Goal: Task Accomplishment & Management: Manage account settings

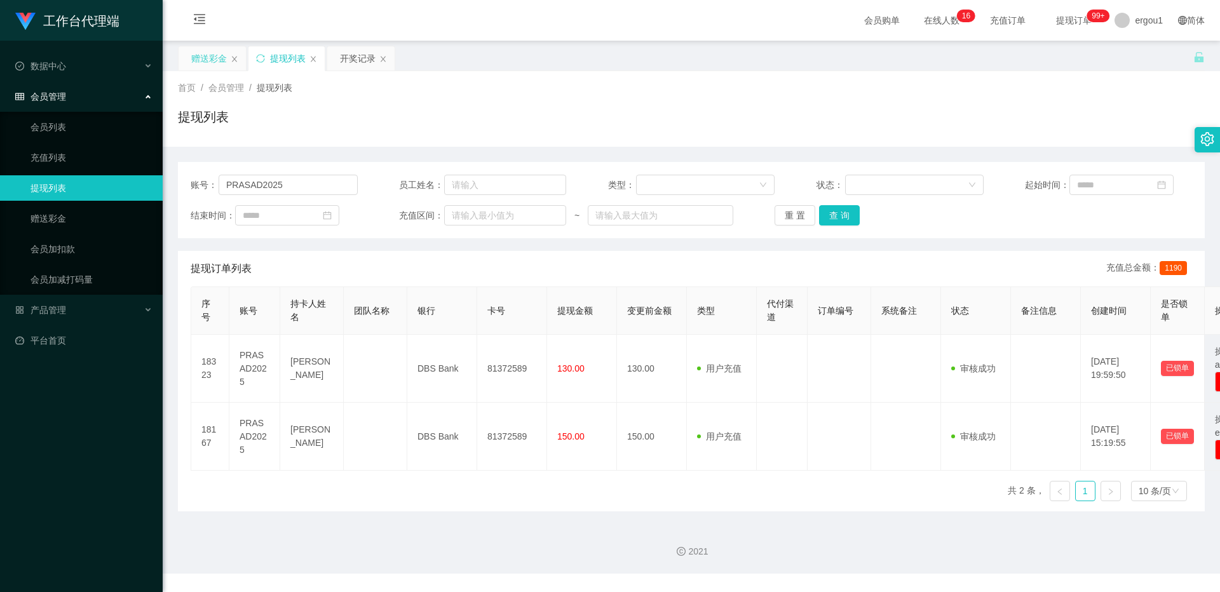
click at [205, 59] on div "赠送彩金" at bounding box center [209, 58] width 36 height 24
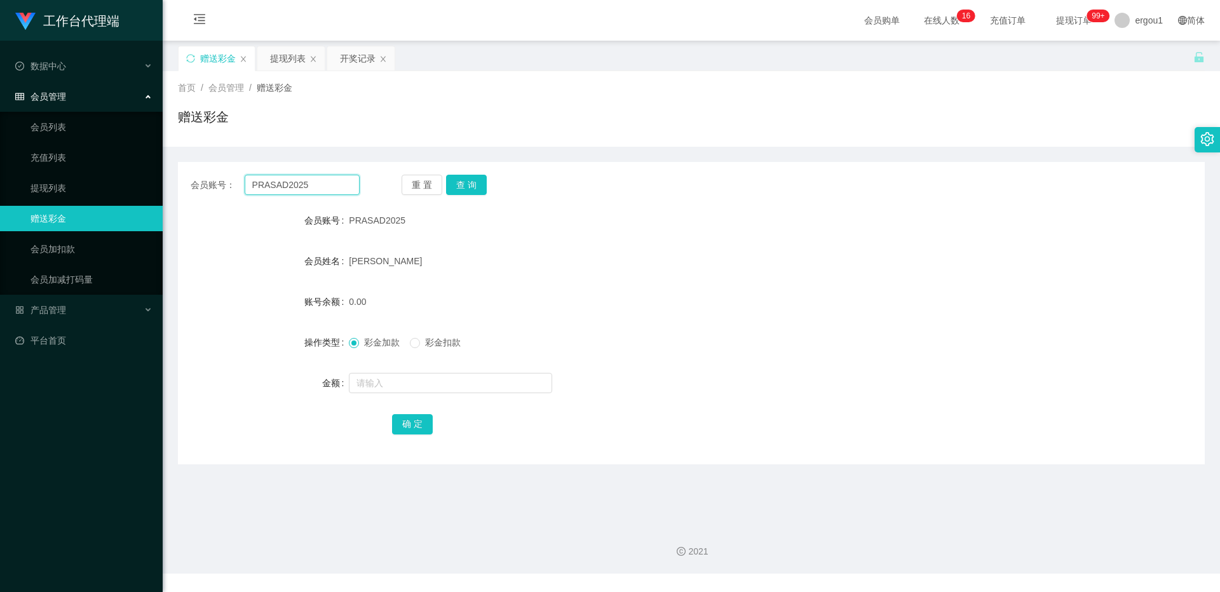
click at [288, 180] on input "PRASAD2025" at bounding box center [302, 185] width 115 height 20
paste input "8559327"
type input "85593275"
drag, startPoint x: 470, startPoint y: 182, endPoint x: 463, endPoint y: 182, distance: 7.0
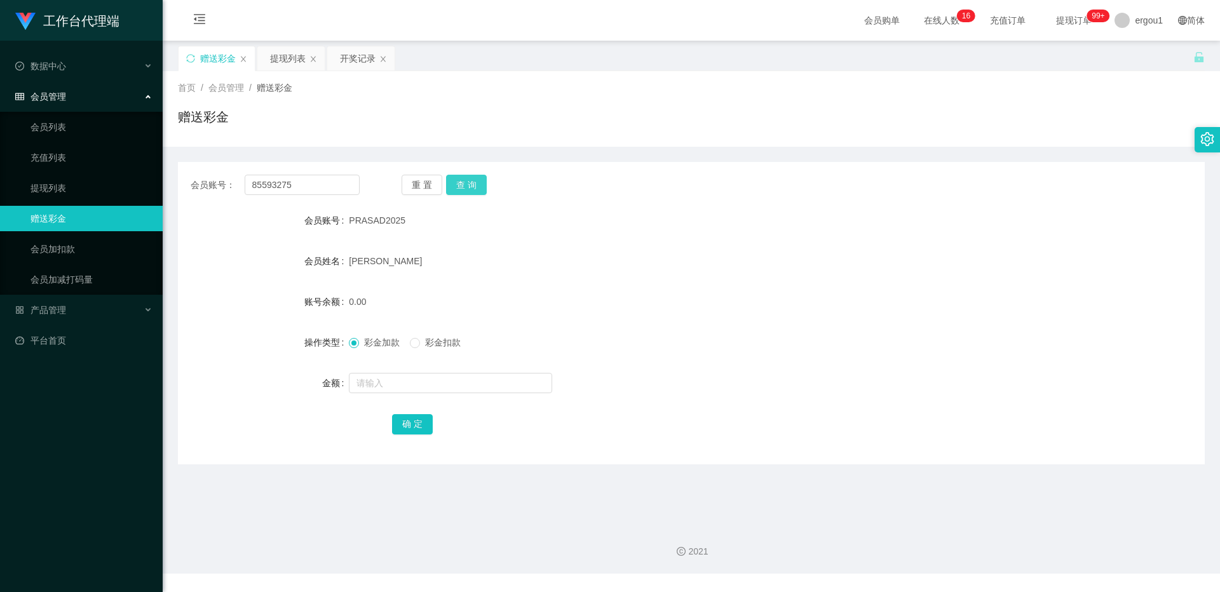
click at [470, 182] on button "查 询" at bounding box center [466, 185] width 41 height 20
click at [351, 65] on div "开奖记录" at bounding box center [358, 58] width 36 height 24
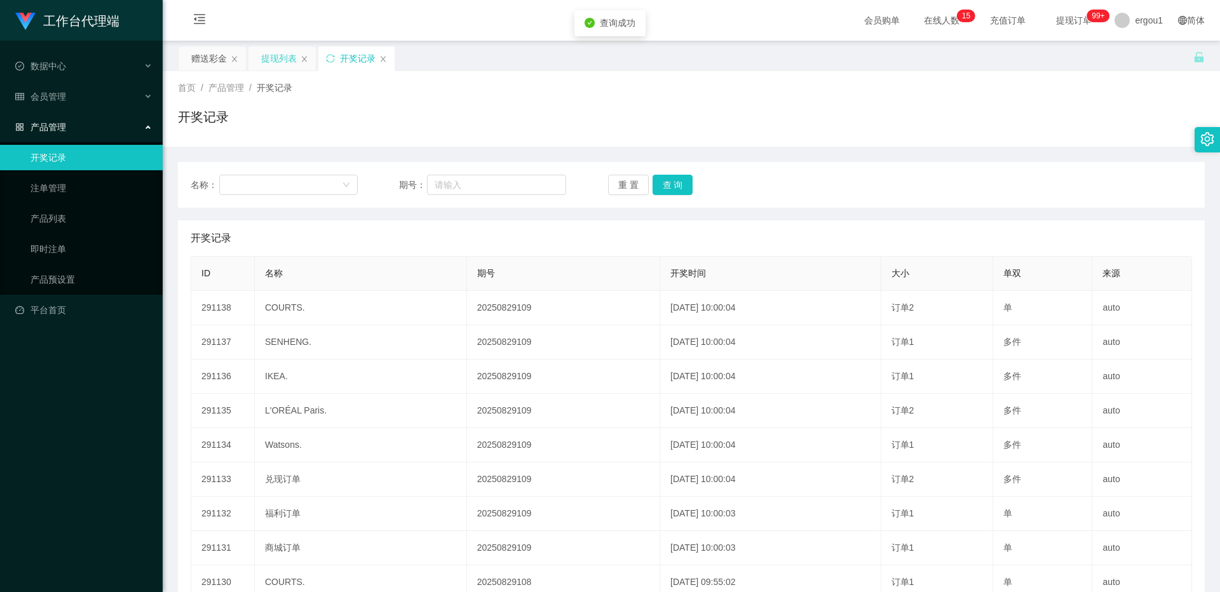
click at [267, 70] on div "提现列表" at bounding box center [279, 58] width 36 height 24
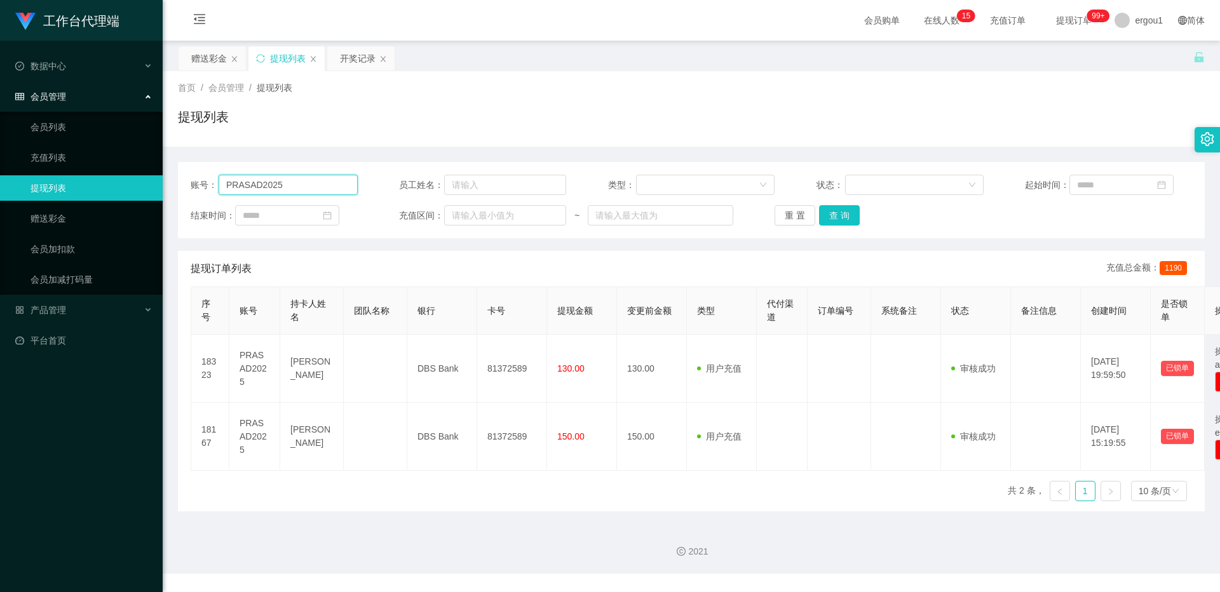
click at [297, 177] on input "PRASAD2025" at bounding box center [288, 185] width 139 height 20
paste input "8559327"
type input "85593275"
click at [845, 211] on button "查 询" at bounding box center [839, 215] width 41 height 20
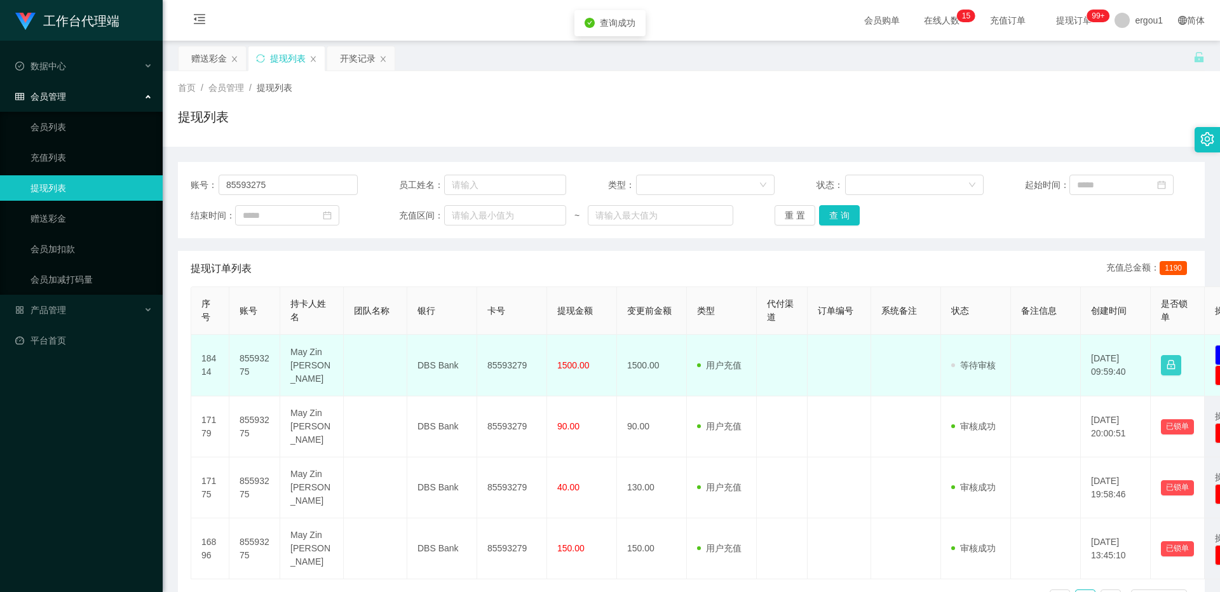
click at [1167, 367] on button "button" at bounding box center [1171, 365] width 20 height 20
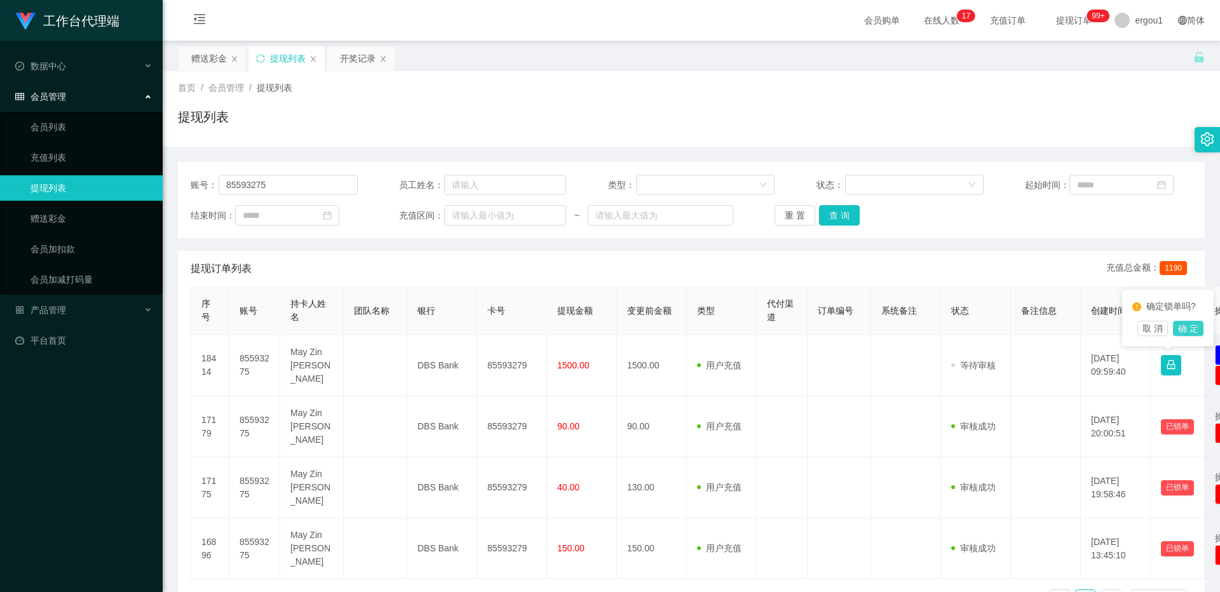
click at [1186, 336] on button "确 定" at bounding box center [1188, 328] width 30 height 15
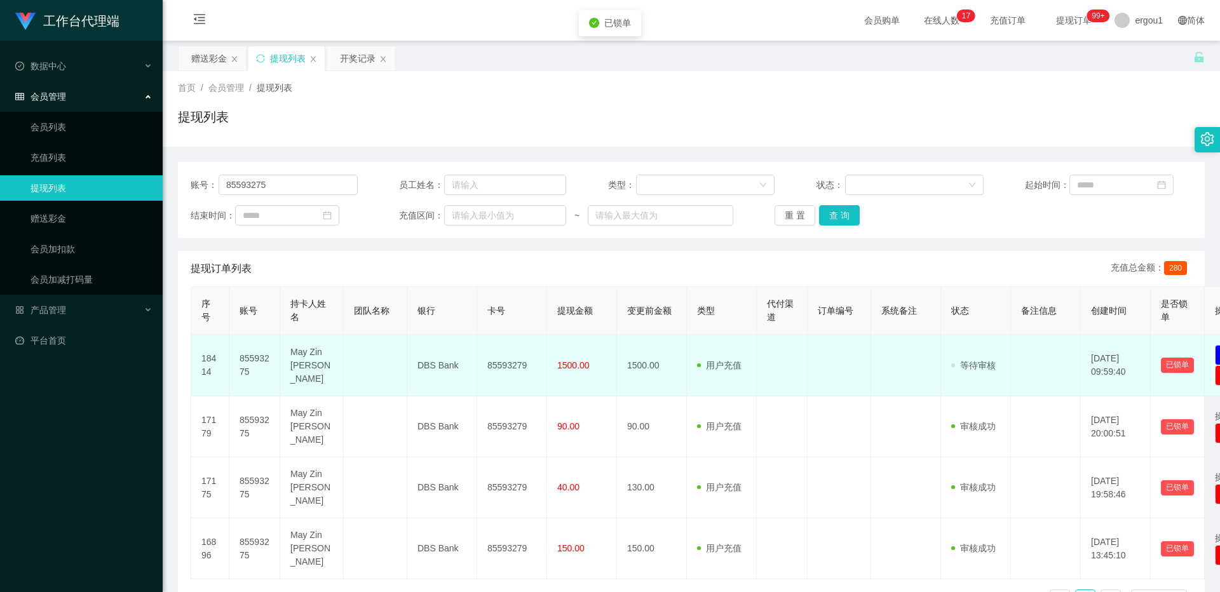
click at [978, 380] on td "审核驳回 审核成功 等待审核" at bounding box center [976, 366] width 70 height 62
drag, startPoint x: 1034, startPoint y: 375, endPoint x: 859, endPoint y: 386, distance: 175.0
click at [859, 386] on tr "18414 85593275 May Zin Myo Htwe DBS Bank 85593279 1500.00 1500.00 用户充值 人工扣款 审核驳…" at bounding box center [740, 366] width 1098 height 62
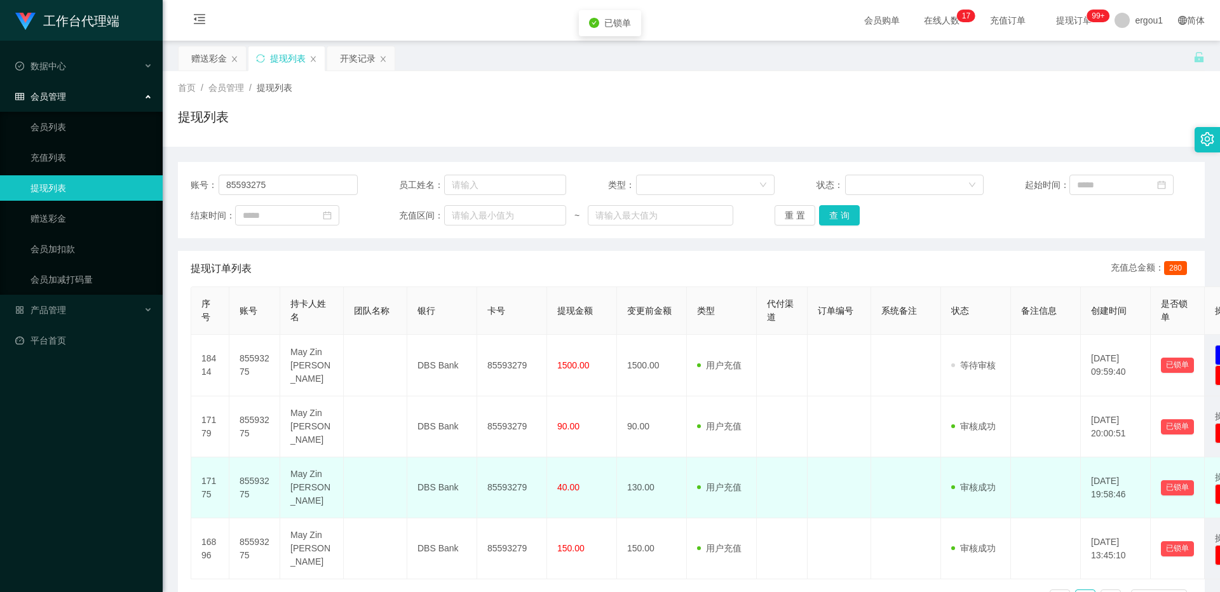
click at [824, 457] on td at bounding box center [839, 487] width 64 height 61
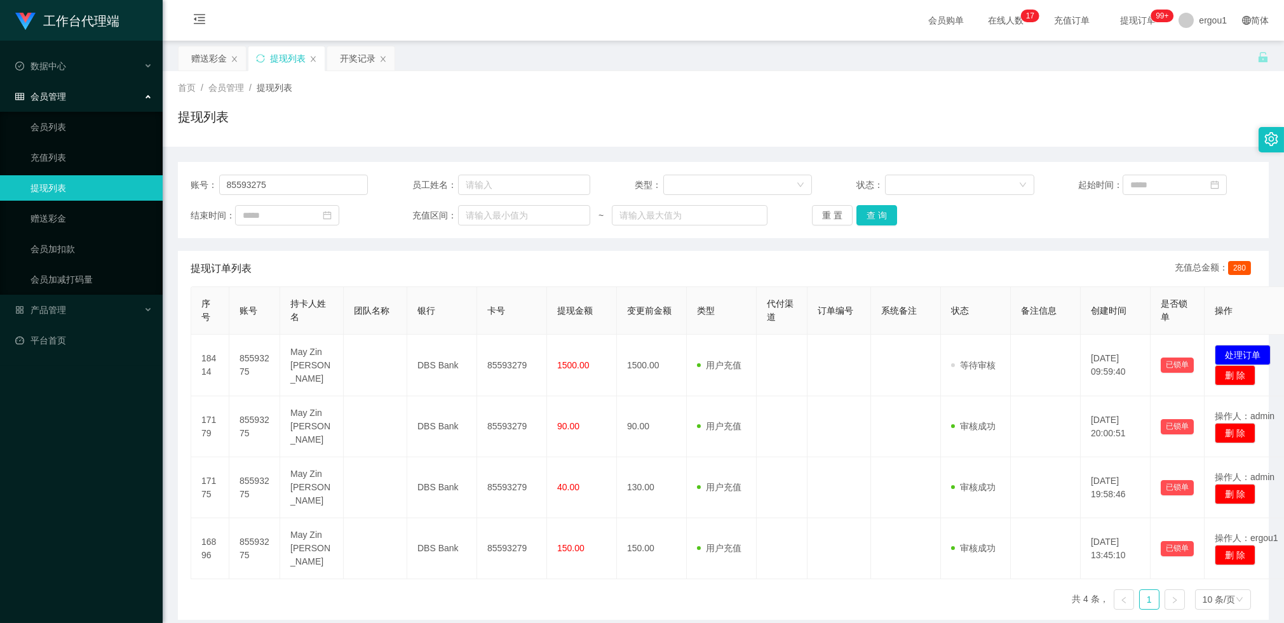
click at [205, 71] on div "首页 / 会员管理 / 提现列表 / 提现列表" at bounding box center [723, 109] width 1121 height 76
click at [208, 67] on div "赠送彩金" at bounding box center [209, 58] width 36 height 24
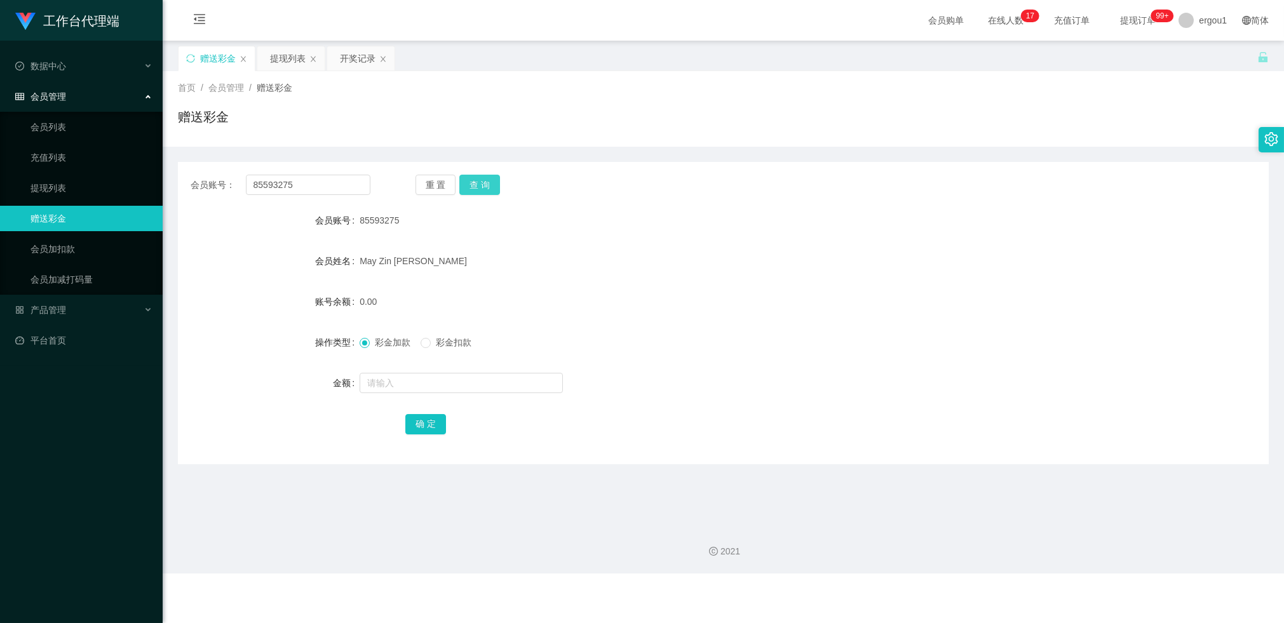
click at [489, 189] on button "查 询" at bounding box center [479, 185] width 41 height 20
click at [283, 55] on div "提现列表" at bounding box center [288, 58] width 36 height 24
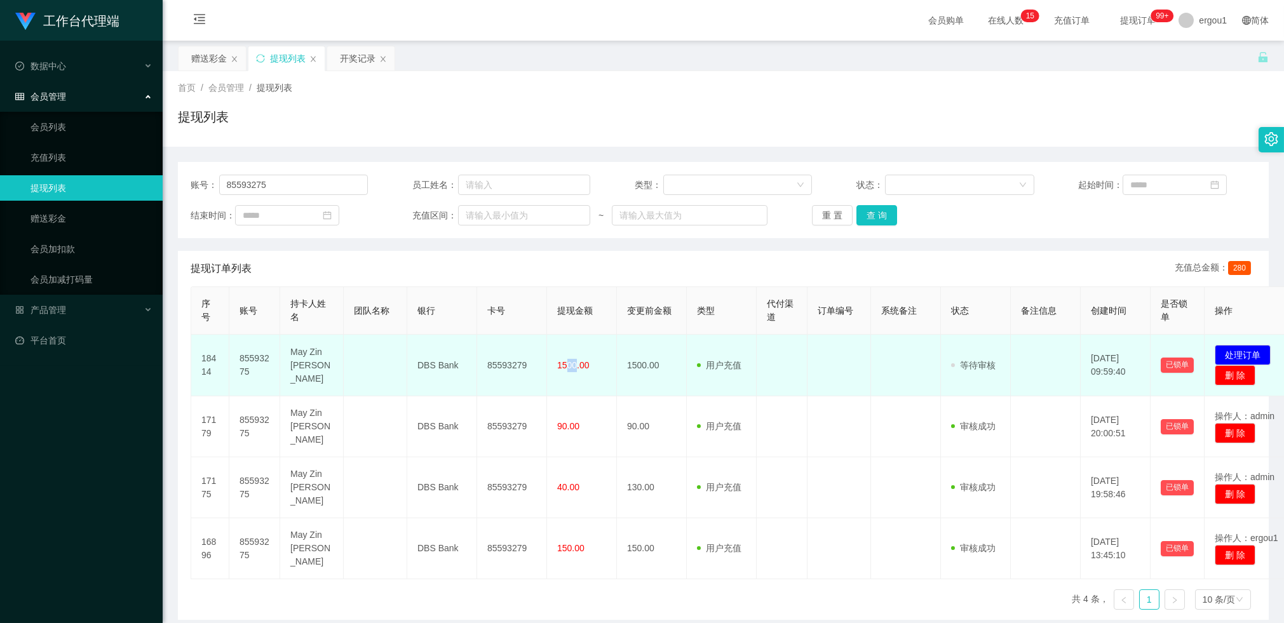
drag, startPoint x: 598, startPoint y: 375, endPoint x: 675, endPoint y: 371, distance: 77.0
click at [617, 375] on tr "18414 85593275 May Zin Myo Htwe DBS Bank 85593279 1500.00 1500.00 用户充值 人工扣款 审核驳…" at bounding box center [740, 366] width 1098 height 62
click at [675, 371] on td "1500.00" at bounding box center [652, 366] width 70 height 62
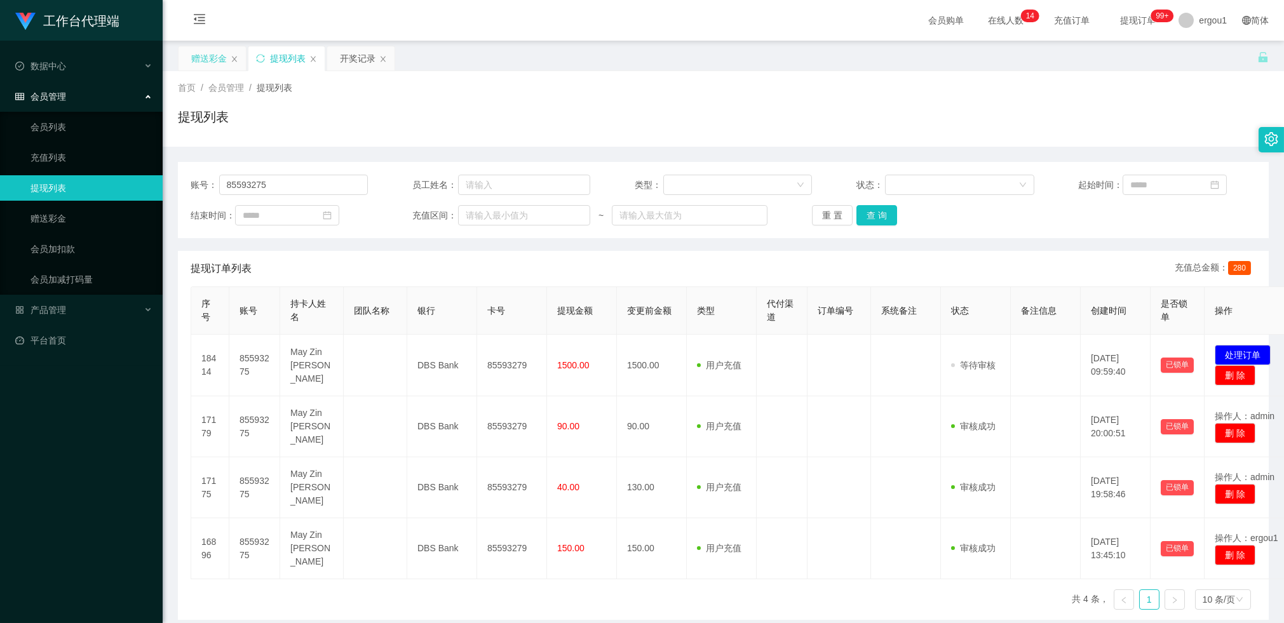
click at [219, 53] on div "赠送彩金" at bounding box center [209, 58] width 36 height 24
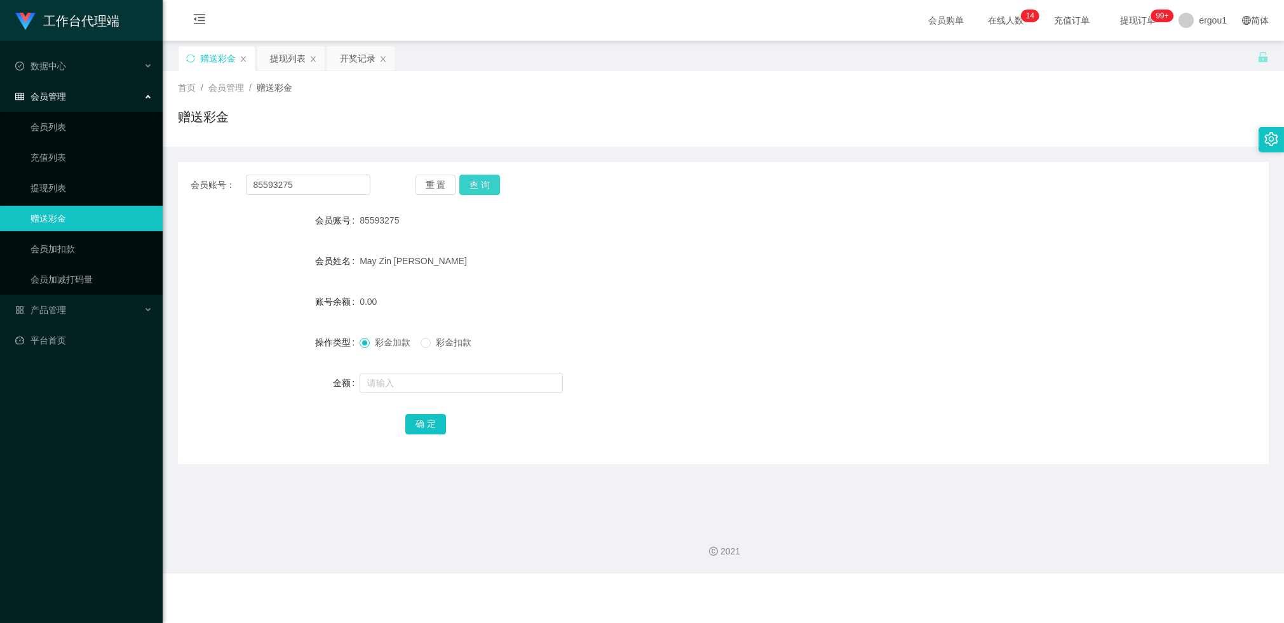
click at [478, 182] on button "查 询" at bounding box center [479, 185] width 41 height 20
click at [395, 138] on div "首页 / 会员管理 / 赠送彩金 / 赠送彩金" at bounding box center [723, 109] width 1121 height 76
